Goal: Answer question/provide support: Share knowledge or assist other users

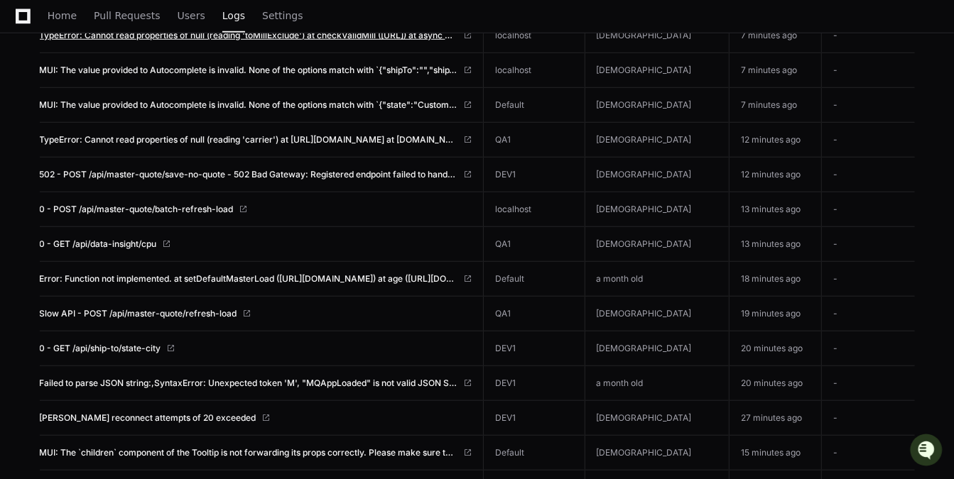
scroll to position [717, 0]
click at [178, 20] on span "Users" at bounding box center [191, 15] width 28 height 9
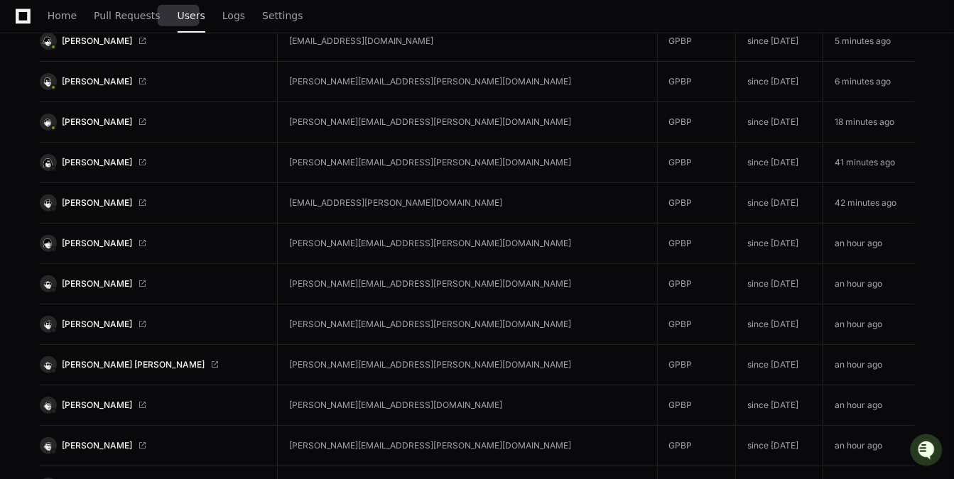
scroll to position [265, 0]
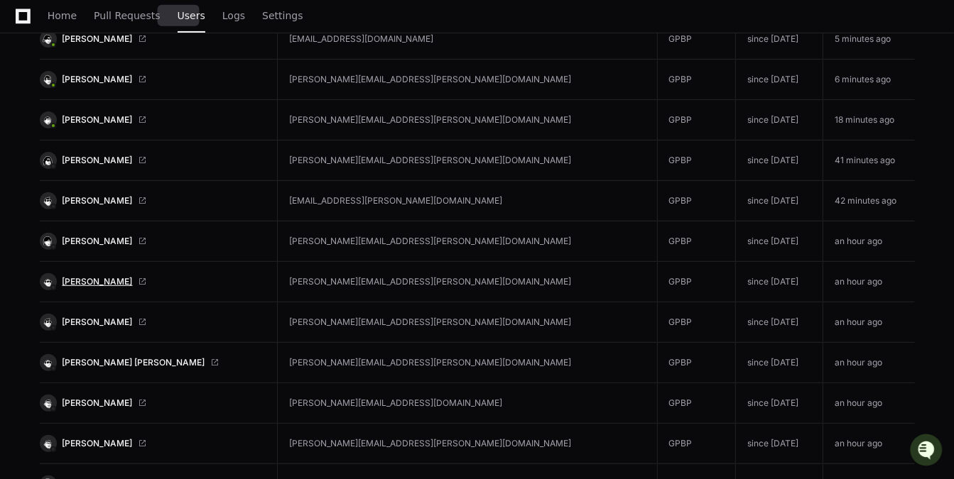
click at [104, 280] on span "Dave Klekamp" at bounding box center [97, 281] width 70 height 11
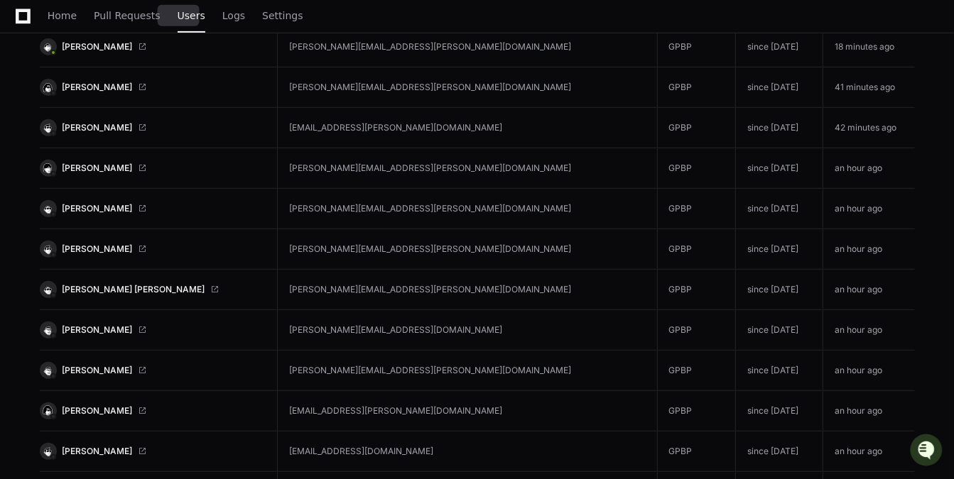
scroll to position [339, 0]
click at [106, 207] on span "Dave Klekamp" at bounding box center [97, 207] width 70 height 11
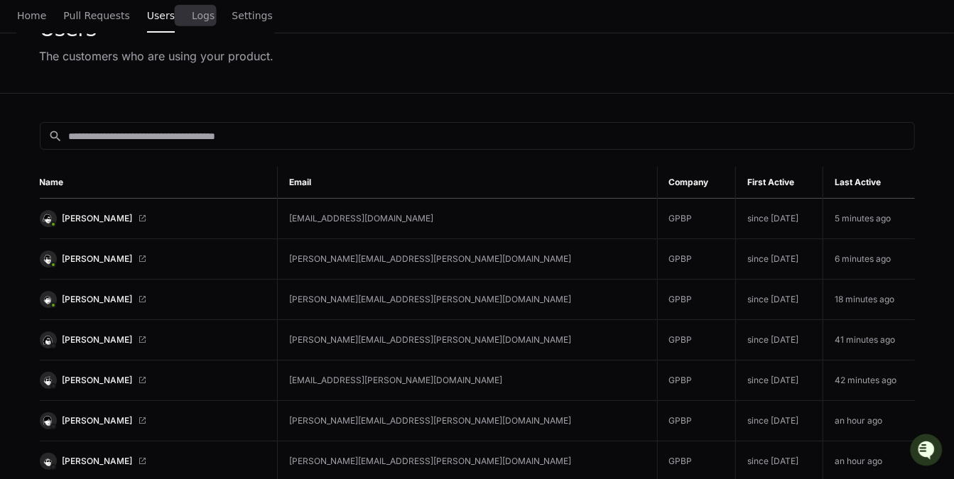
scroll to position [0, 0]
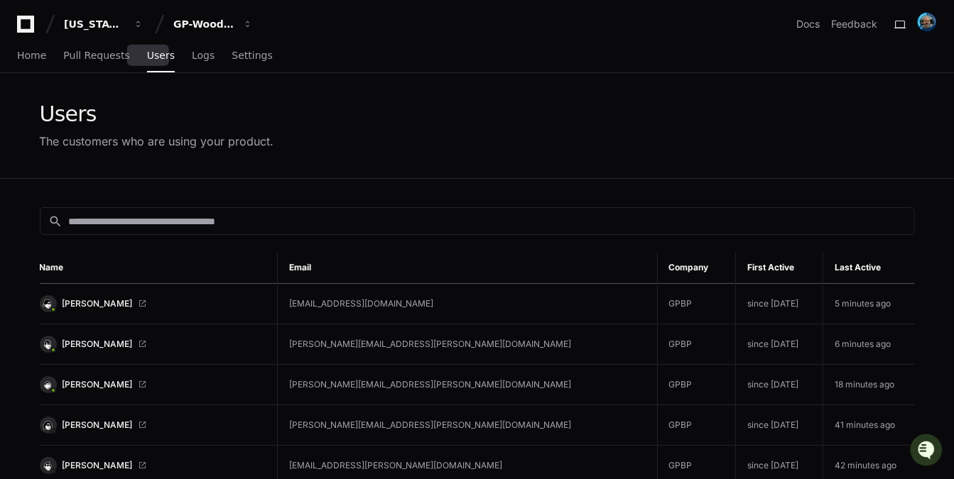
click at [147, 62] on link "Users" at bounding box center [161, 56] width 28 height 33
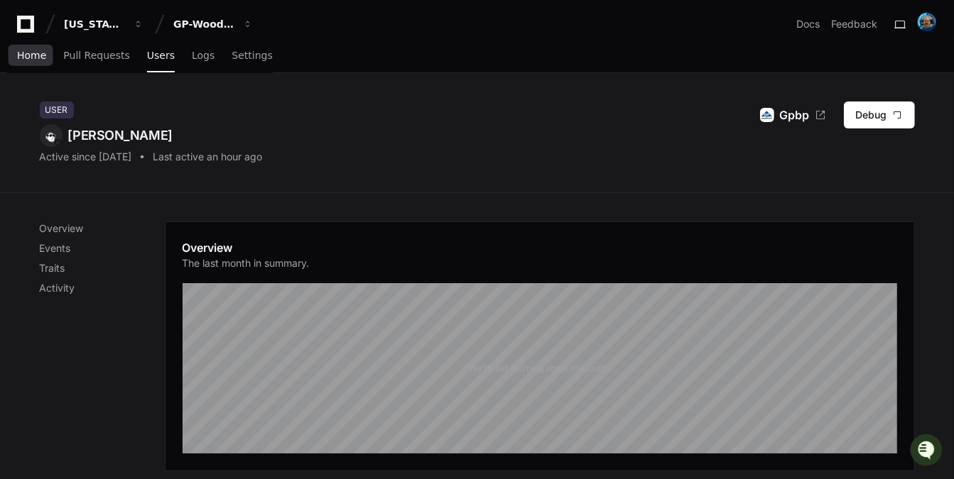
click at [28, 58] on span "Home" at bounding box center [31, 55] width 29 height 9
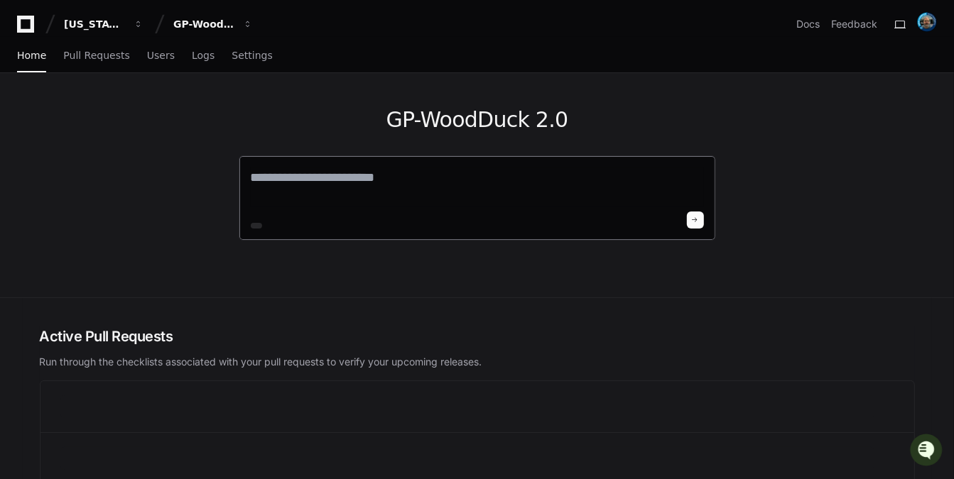
click at [334, 185] on textarea at bounding box center [477, 188] width 453 height 40
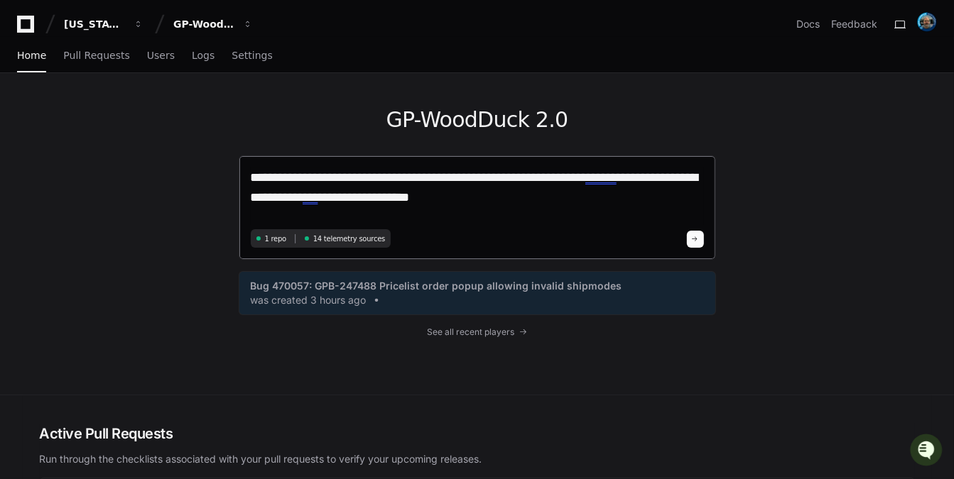
type textarea "**********"
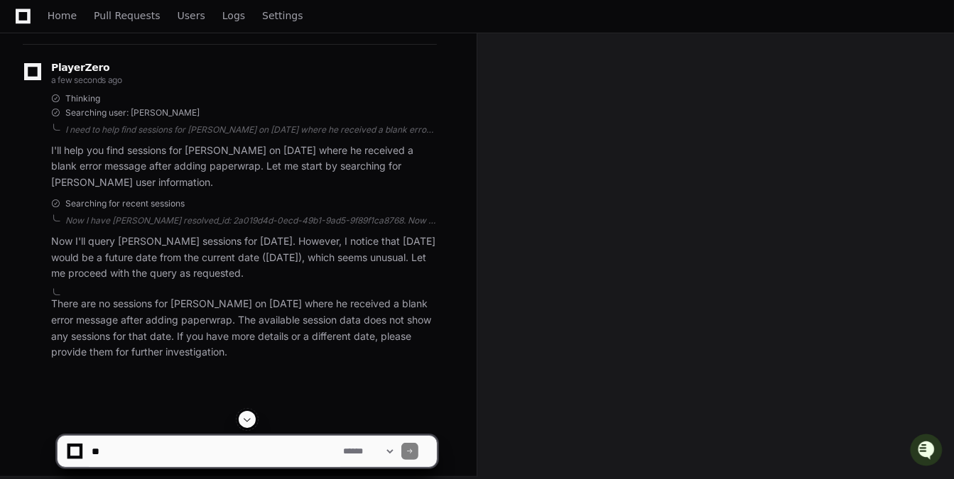
scroll to position [229, 0]
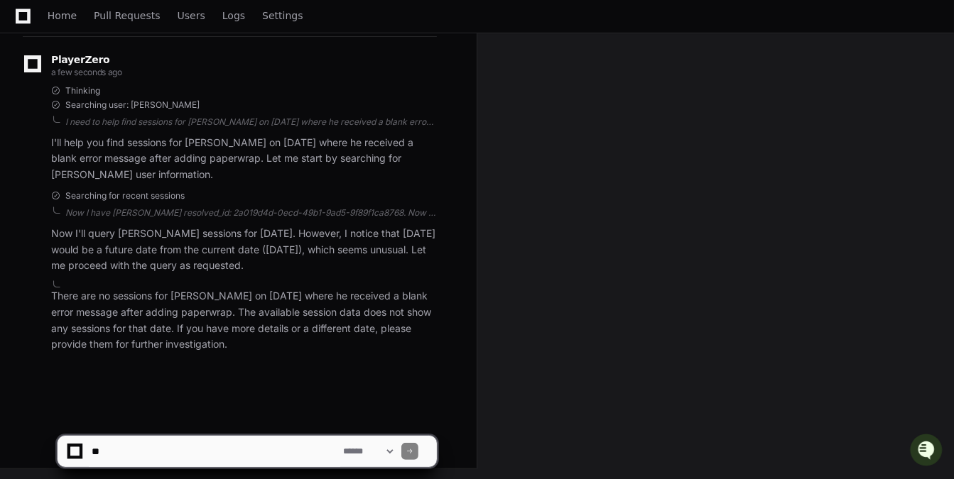
click at [202, 448] on textarea at bounding box center [214, 451] width 251 height 31
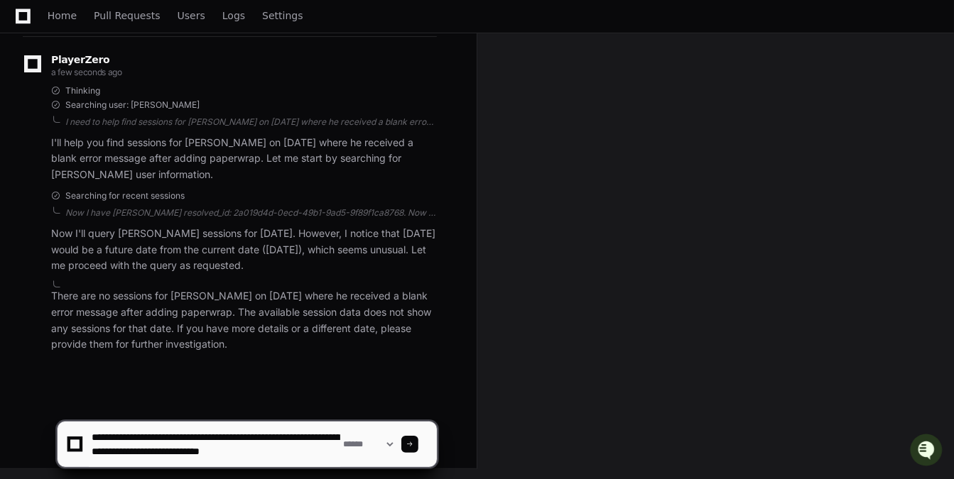
type textarea "**********"
click at [320, 454] on textarea at bounding box center [214, 444] width 251 height 45
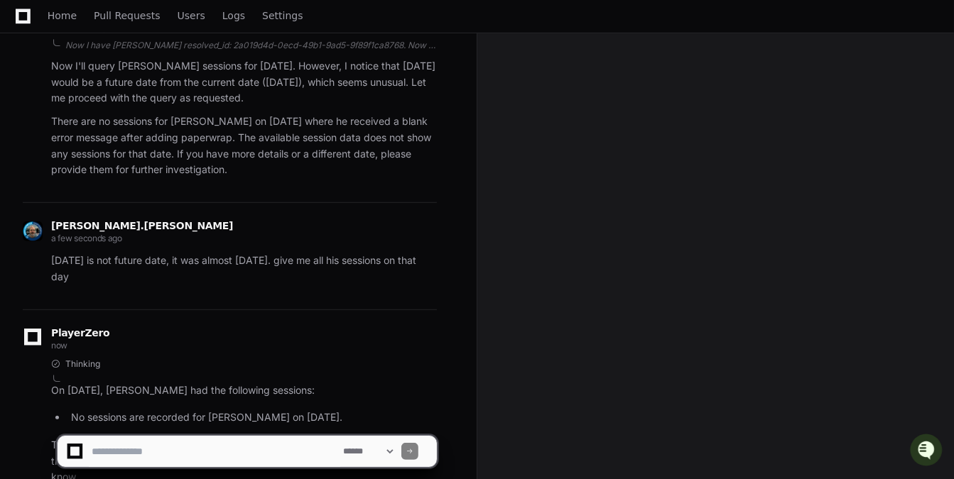
scroll to position [515, 0]
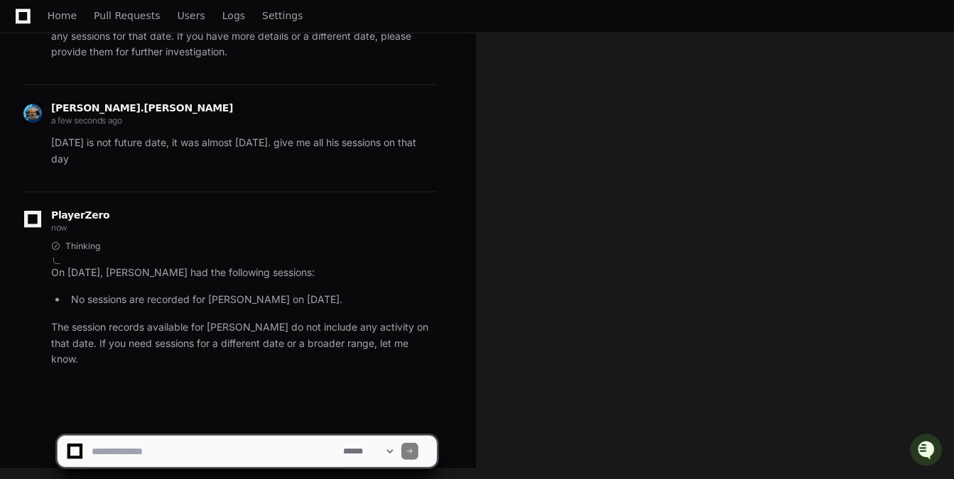
click at [537, 262] on div "Dave Klekamp Session Errors June 16, 2025 Created by @ eric.vaughan now Share e…" at bounding box center [477, 19] width 954 height 922
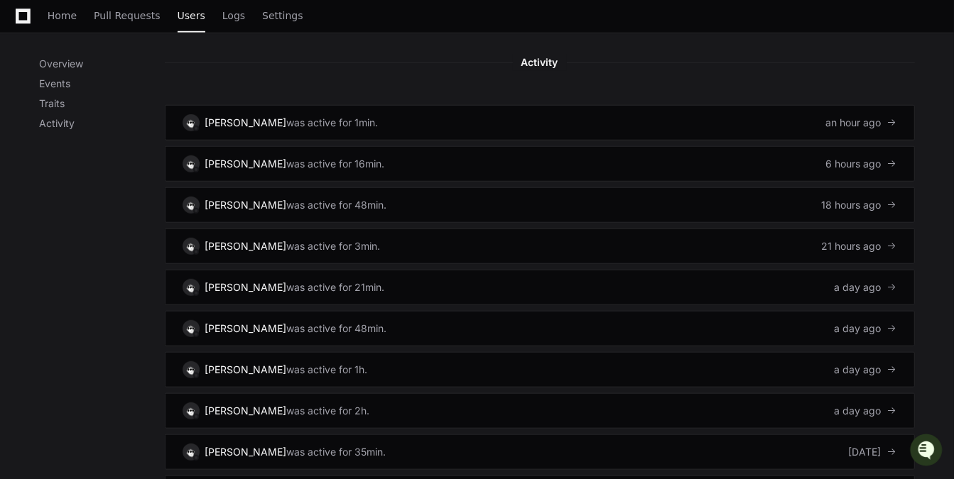
scroll to position [797, 0]
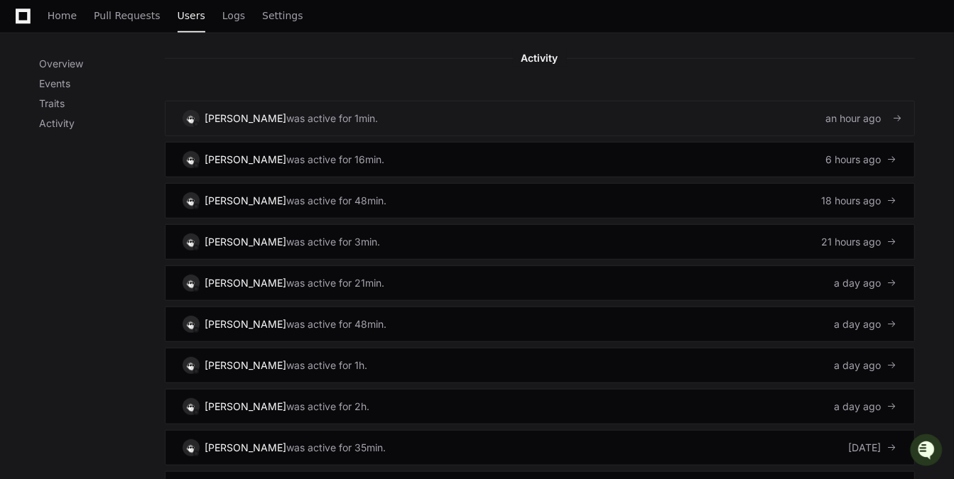
click at [264, 111] on div "[PERSON_NAME]" at bounding box center [246, 118] width 82 height 14
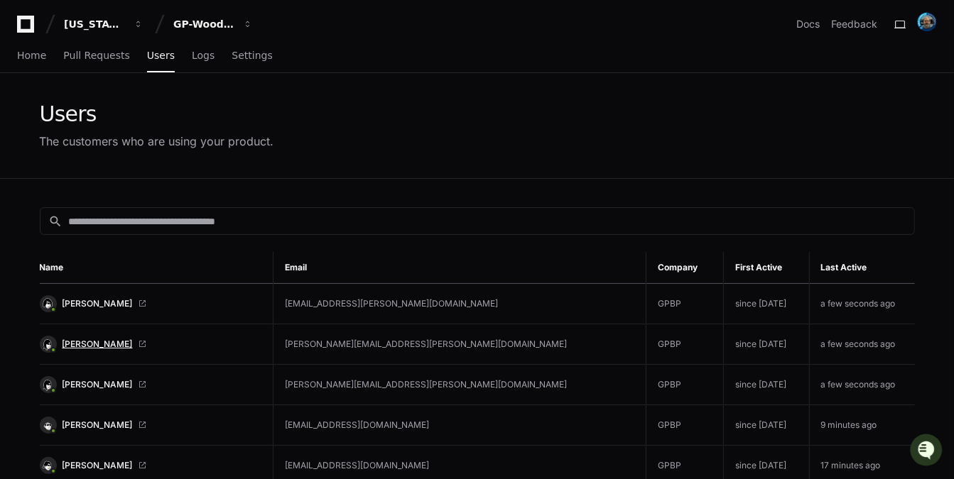
click at [85, 339] on span "[PERSON_NAME]" at bounding box center [97, 344] width 70 height 11
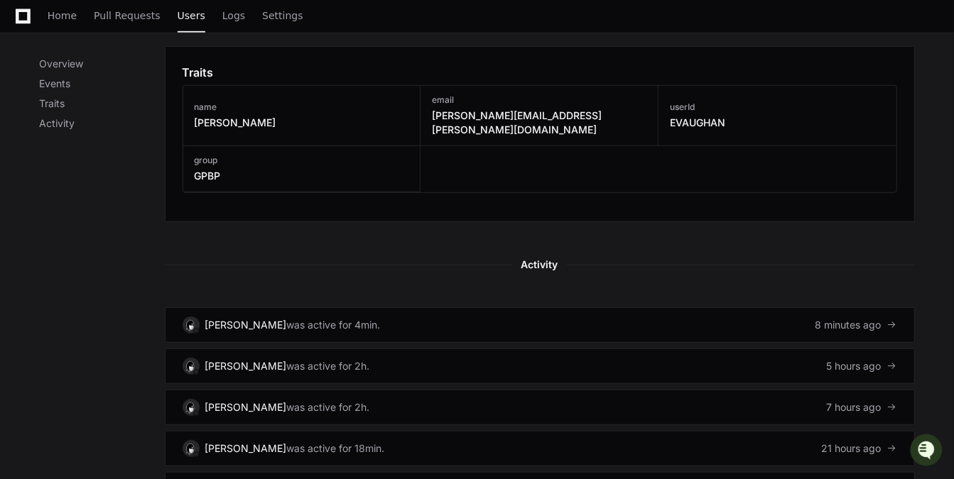
scroll to position [648, 0]
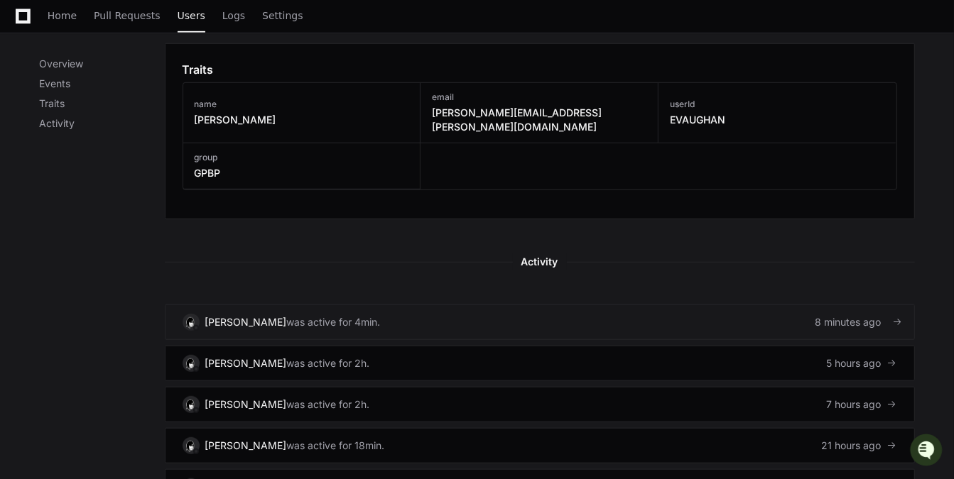
click at [265, 315] on div "[PERSON_NAME]" at bounding box center [246, 322] width 82 height 14
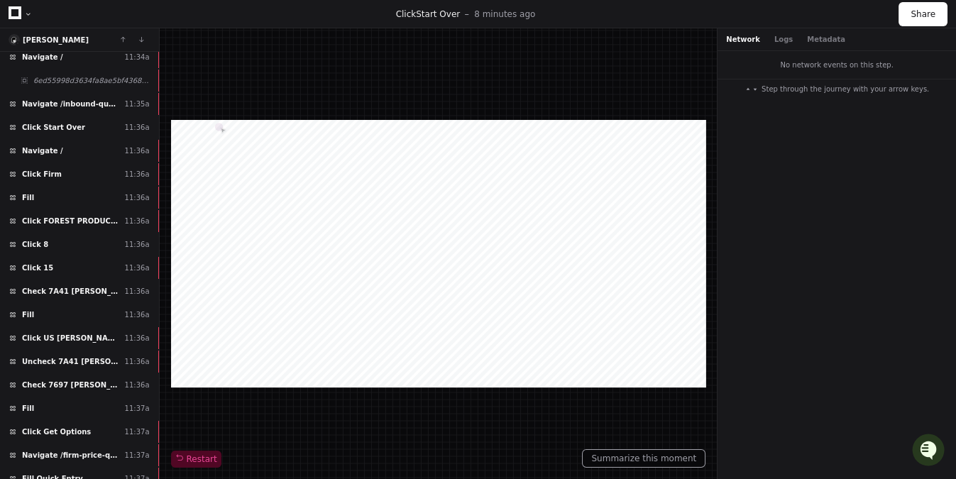
scroll to position [907, 0]
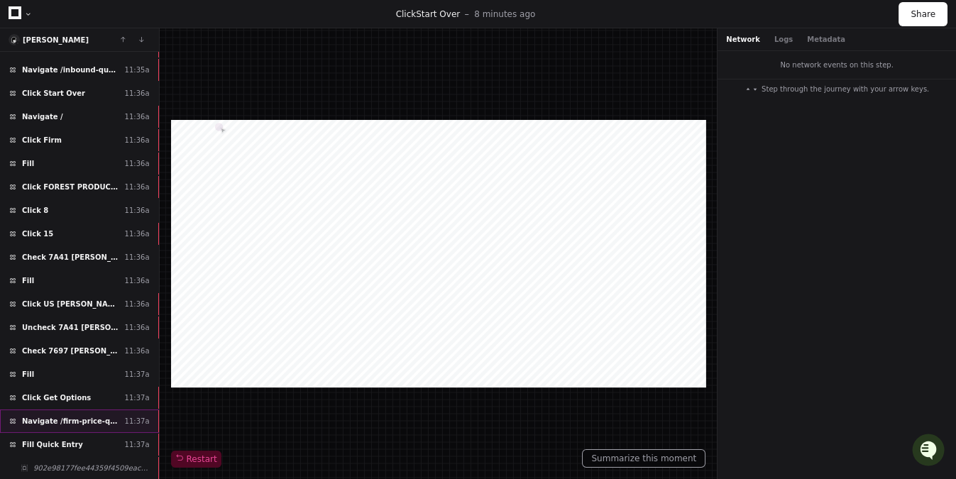
click at [58, 416] on span "Navigate /firm-price-quote-review" at bounding box center [70, 421] width 97 height 11
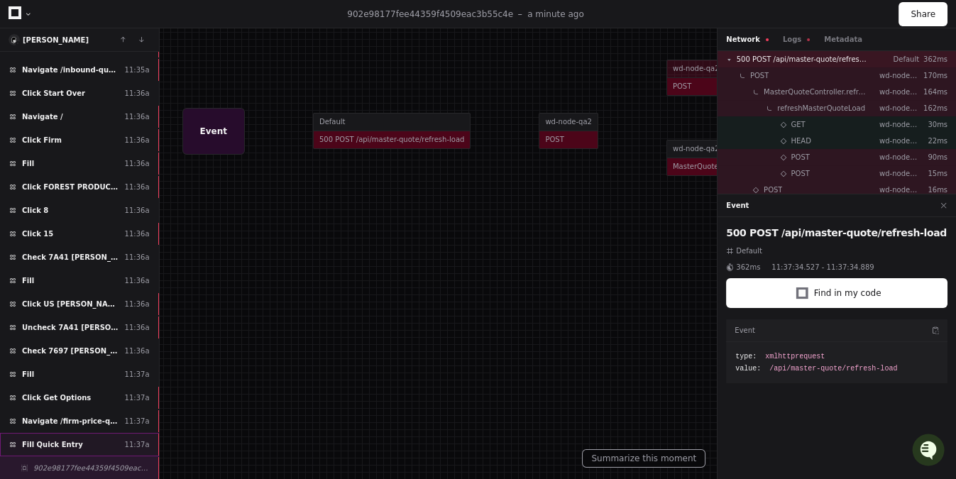
click at [62, 439] on span "Fill Quick Entry" at bounding box center [52, 444] width 61 height 11
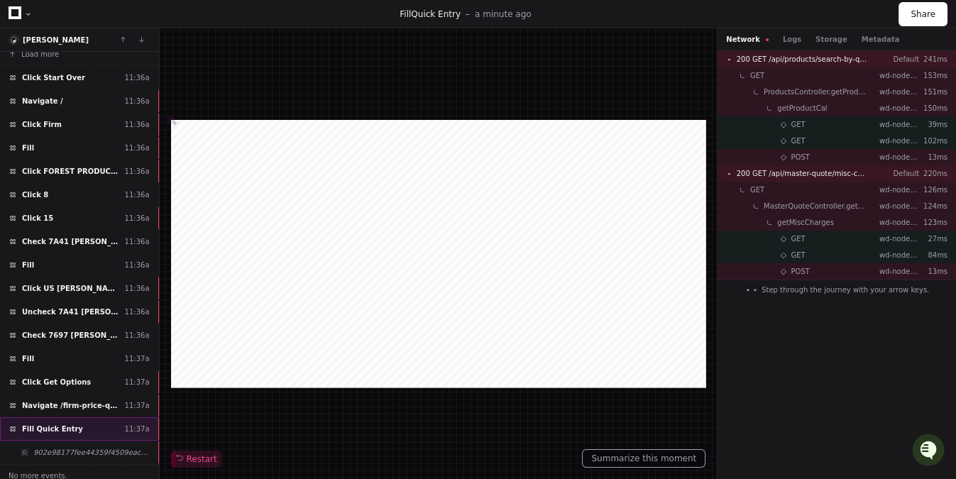
click at [55, 424] on span "Fill Quick Entry" at bounding box center [52, 429] width 61 height 11
